Goal: Task Accomplishment & Management: Manage account settings

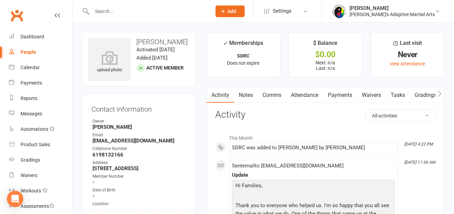
click at [116, 11] on input "text" at bounding box center [148, 12] width 117 height 10
type input "p"
click at [36, 82] on div "Payments" at bounding box center [32, 82] width 22 height 5
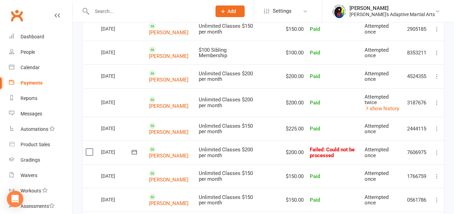
scroll to position [378, 0]
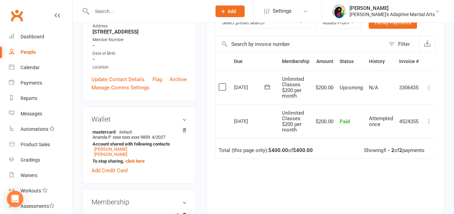
scroll to position [141, 0]
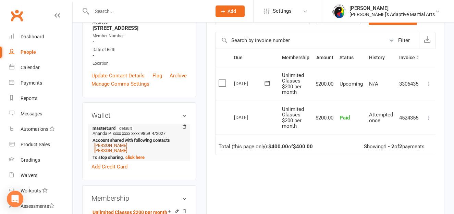
click at [115, 148] on link "[PERSON_NAME]" at bounding box center [110, 145] width 33 height 5
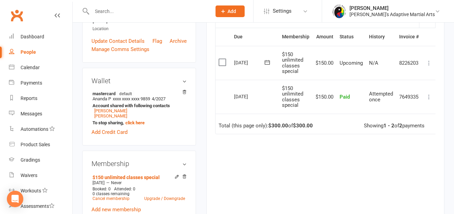
scroll to position [163, 0]
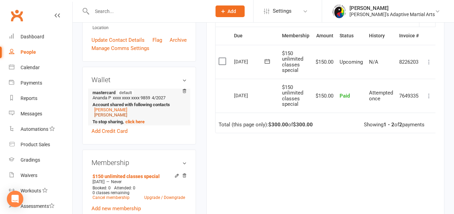
click at [111, 118] on link "[PERSON_NAME]" at bounding box center [110, 114] width 33 height 5
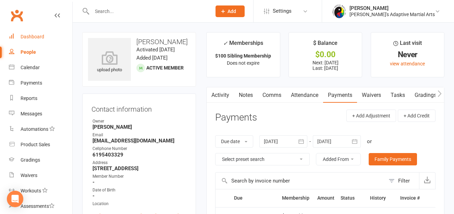
click at [27, 37] on div "Dashboard" at bounding box center [33, 36] width 24 height 5
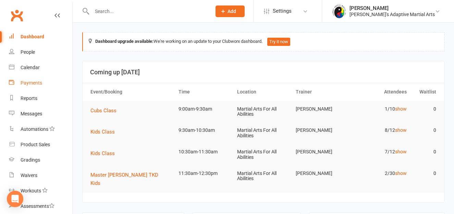
click at [28, 81] on div "Payments" at bounding box center [32, 82] width 22 height 5
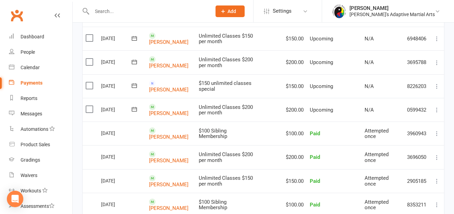
scroll to position [224, 0]
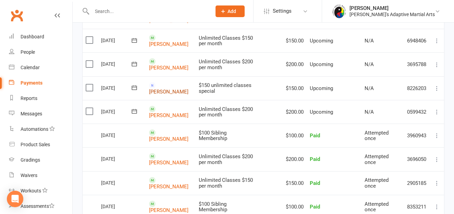
click at [158, 88] on link "[PERSON_NAME]" at bounding box center [168, 91] width 39 height 6
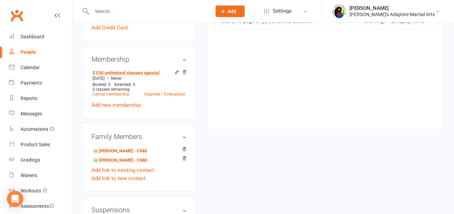
scroll to position [266, 0]
click at [185, 75] on icon at bounding box center [184, 72] width 5 height 5
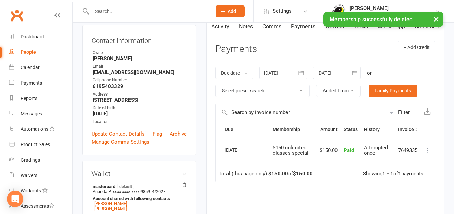
scroll to position [44, 0]
